Goal: Complete application form

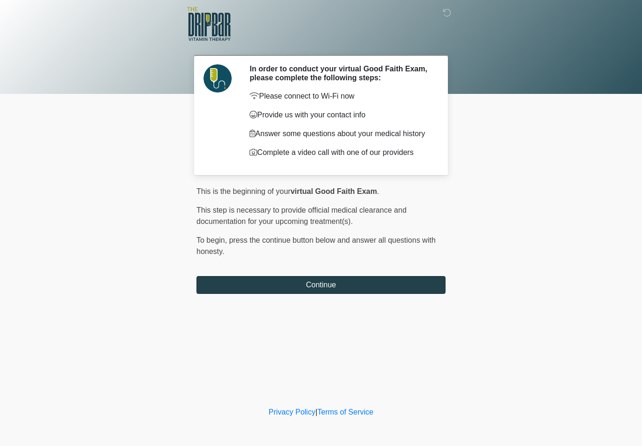
click at [317, 287] on button "Continue" at bounding box center [320, 285] width 249 height 18
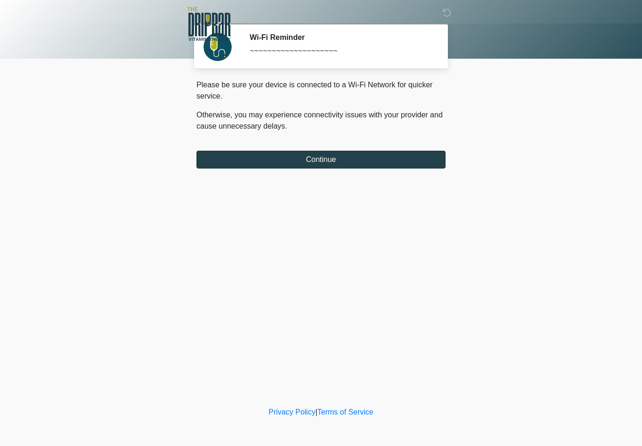
click at [312, 158] on button "Continue" at bounding box center [320, 160] width 249 height 18
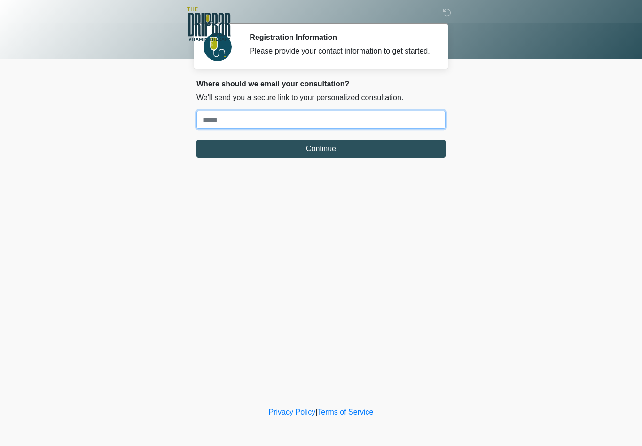
click at [255, 129] on input "Where should we email your treatment plan?" at bounding box center [320, 120] width 249 height 18
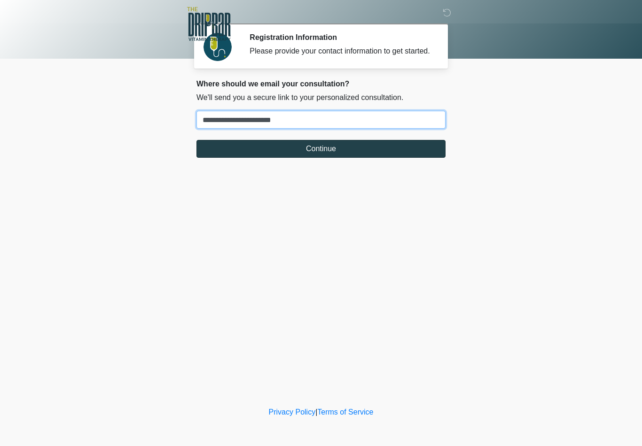
type input "**********"
click at [388, 152] on button "Continue" at bounding box center [320, 149] width 249 height 18
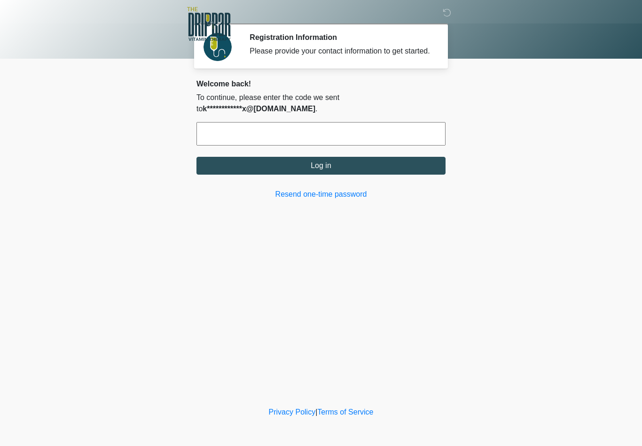
click at [226, 132] on input "text" at bounding box center [320, 133] width 249 height 23
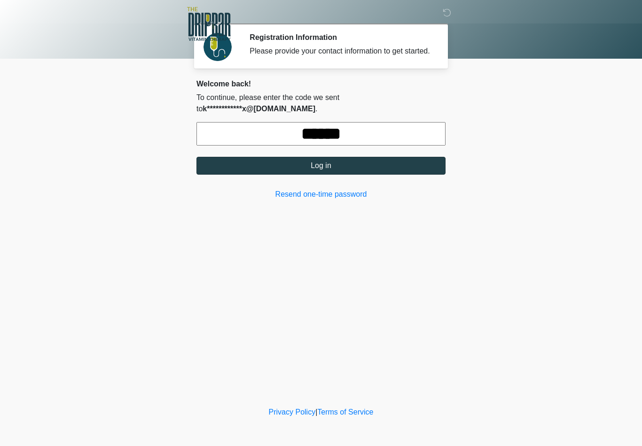
type input "******"
click at [239, 169] on button "Log in" at bounding box center [320, 166] width 249 height 18
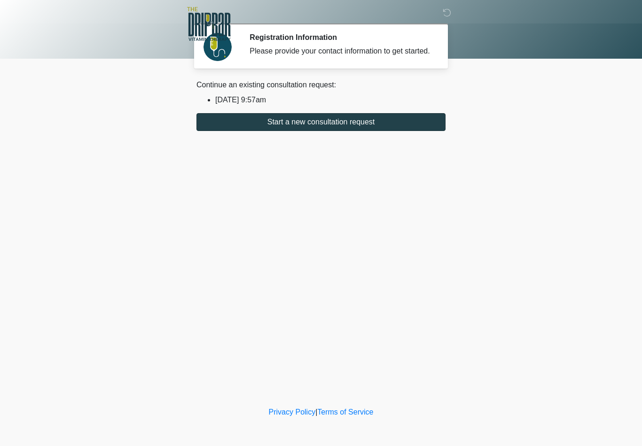
click at [295, 131] on button "Start a new consultation request" at bounding box center [320, 122] width 249 height 18
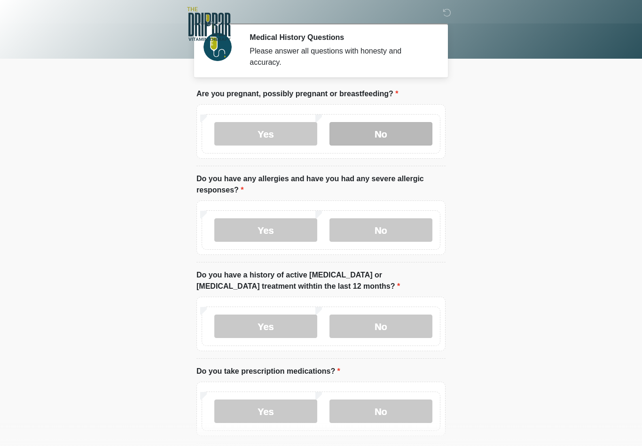
click at [348, 134] on label "No" at bounding box center [380, 133] width 103 height 23
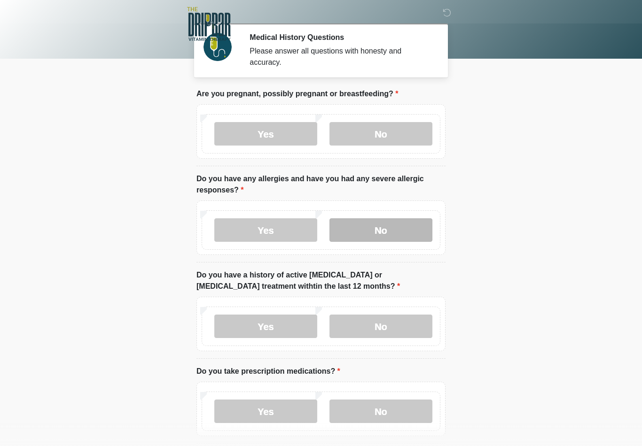
click at [418, 237] on label "No" at bounding box center [380, 229] width 103 height 23
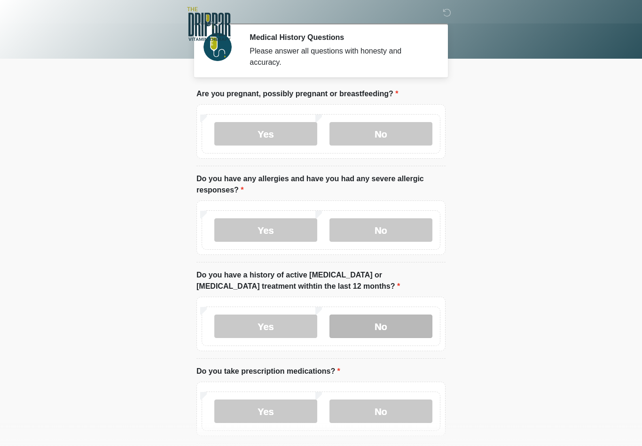
click at [402, 324] on label "No" at bounding box center [380, 326] width 103 height 23
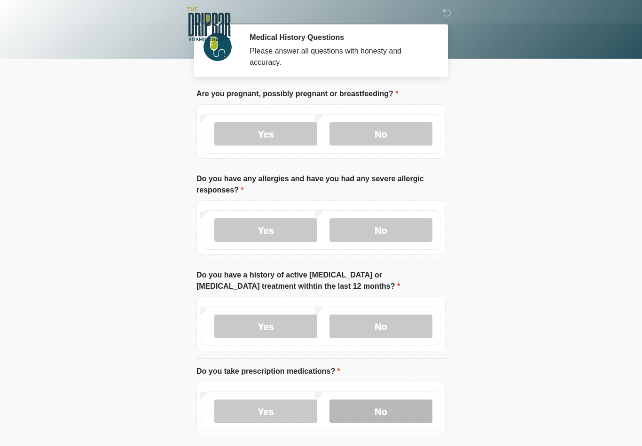
click at [410, 413] on label "No" at bounding box center [380, 411] width 103 height 23
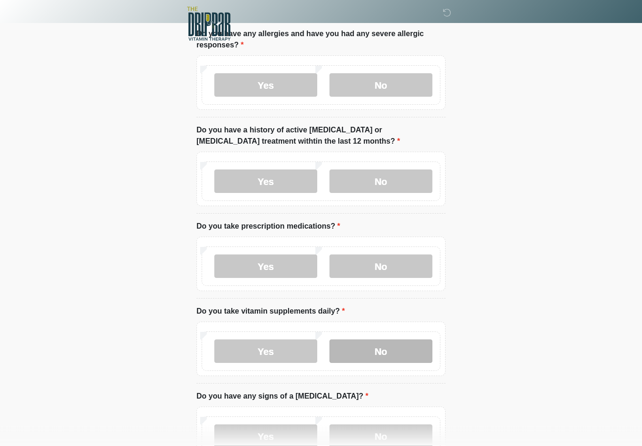
click at [396, 350] on label "No" at bounding box center [380, 351] width 103 height 23
click at [399, 437] on label "No" at bounding box center [380, 436] width 103 height 23
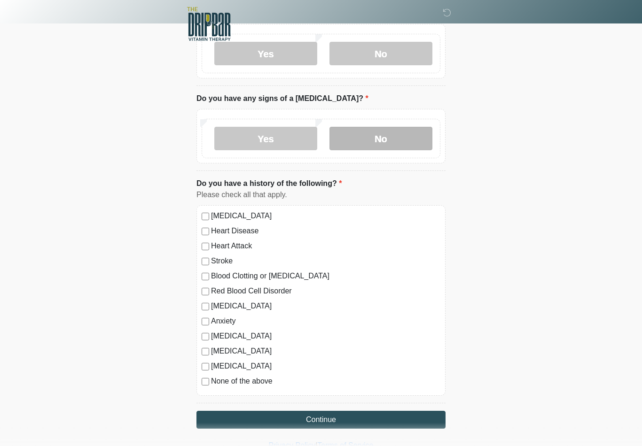
scroll to position [460, 0]
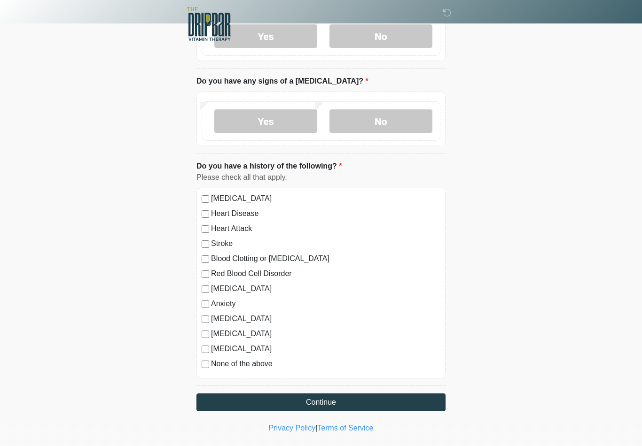
click at [240, 400] on button "Continue" at bounding box center [320, 403] width 249 height 18
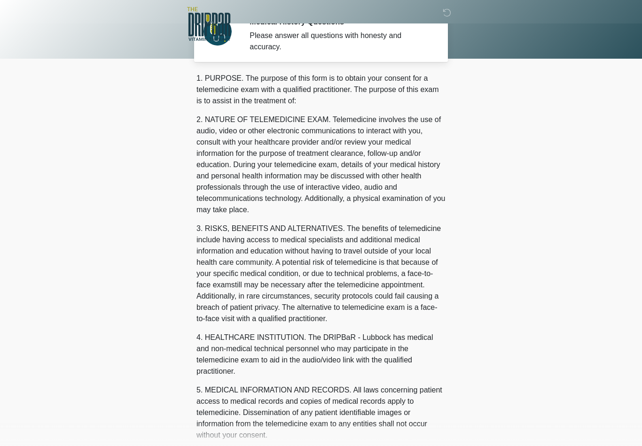
scroll to position [0, 0]
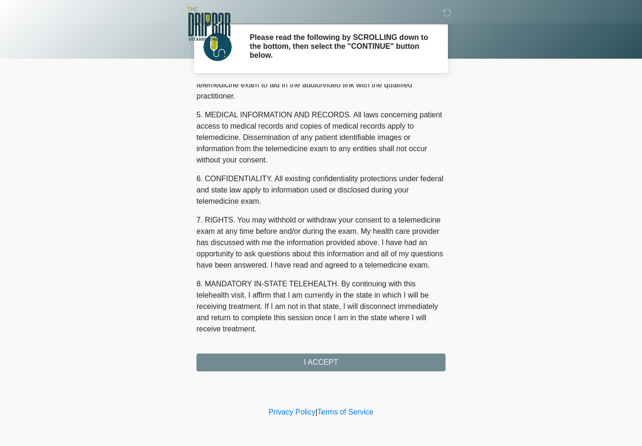
click at [336, 356] on div "1. PURPOSE. The purpose of this form is to obtain your consent for a telemedici…" at bounding box center [320, 227] width 249 height 287
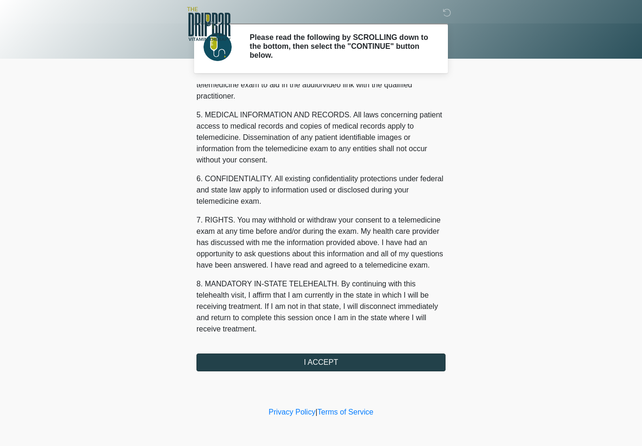
click at [329, 362] on button "I ACCEPT" at bounding box center [320, 363] width 249 height 18
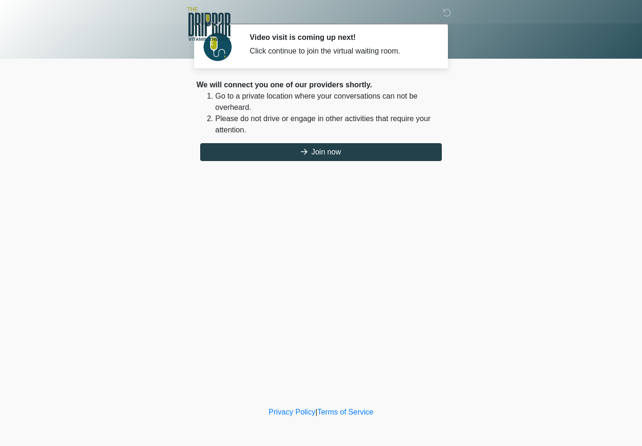
click at [363, 149] on button "Join now" at bounding box center [320, 152] width 241 height 18
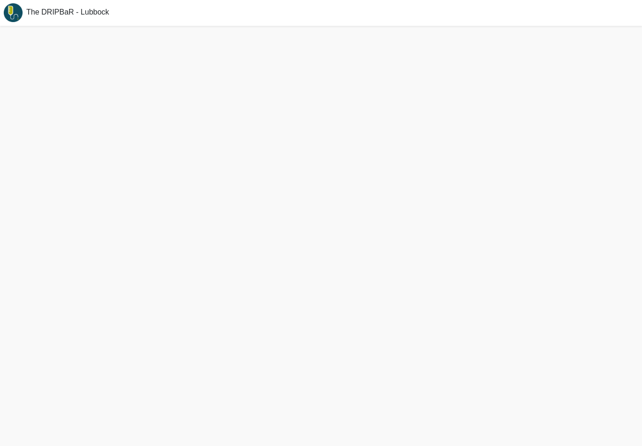
scroll to position [3, 0]
